Goal: Information Seeking & Learning: Find specific fact

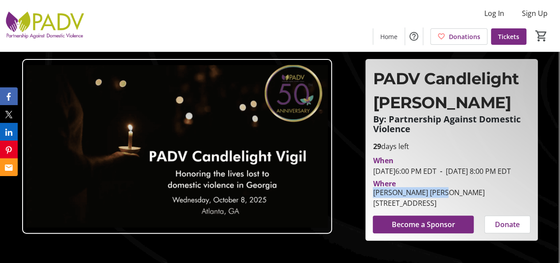
drag, startPoint x: 440, startPoint y: 202, endPoint x: 371, endPoint y: 203, distance: 68.2
click at [371, 203] on div "[PERSON_NAME] [PERSON_NAME] [STREET_ADDRESS]" at bounding box center [429, 197] width 122 height 21
copy div "[PERSON_NAME] [PERSON_NAME]"
